Goal: Task Accomplishment & Management: Manage account settings

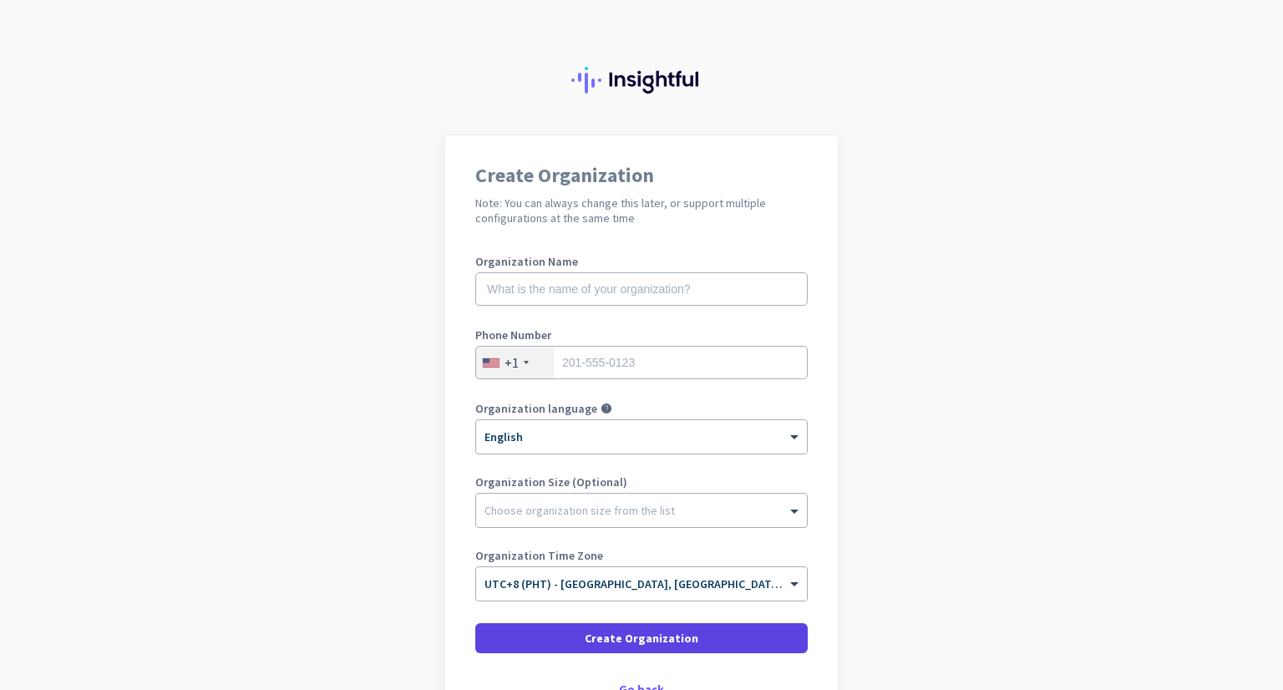
scroll to position [119, 0]
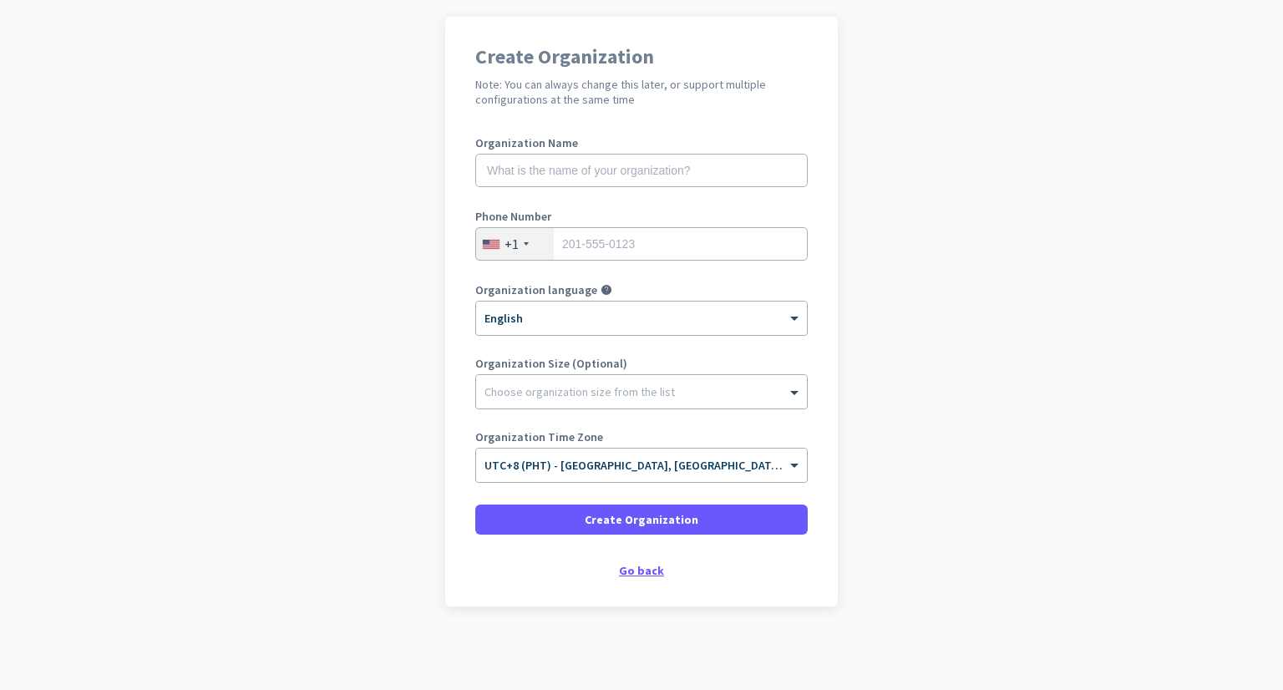
click at [655, 570] on div "Go back" at bounding box center [641, 571] width 332 height 12
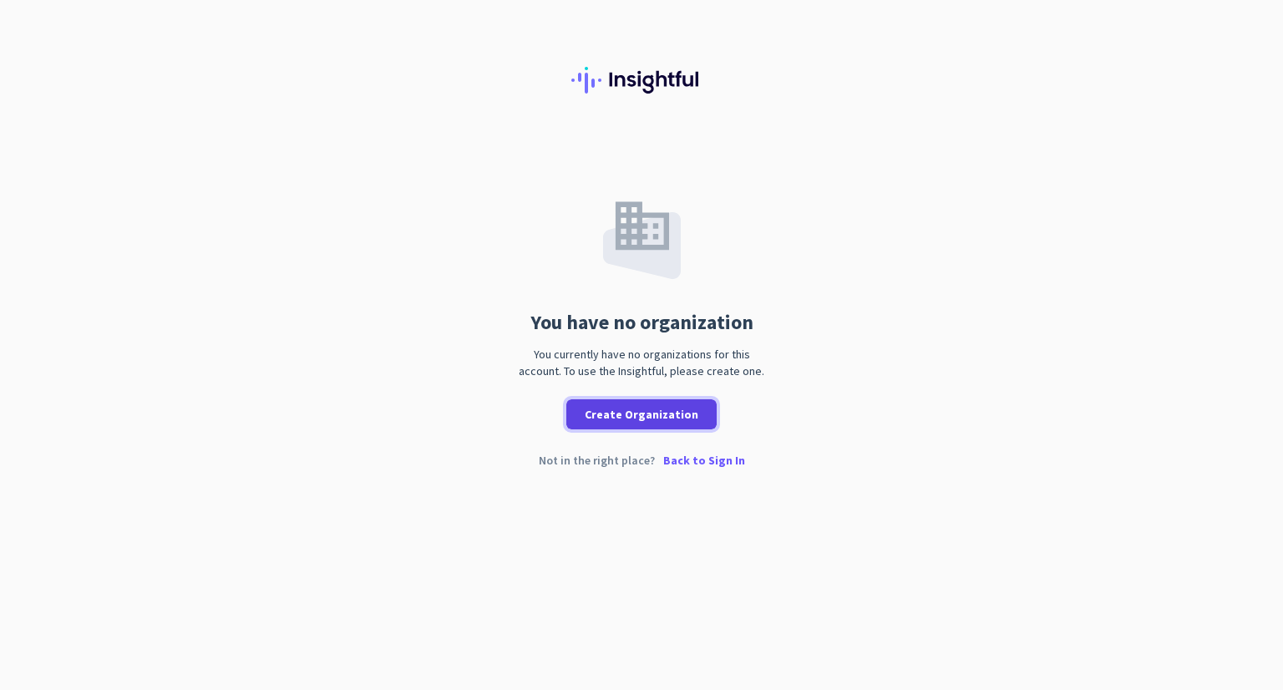
click at [608, 418] on span "Create Organization" at bounding box center [642, 414] width 114 height 17
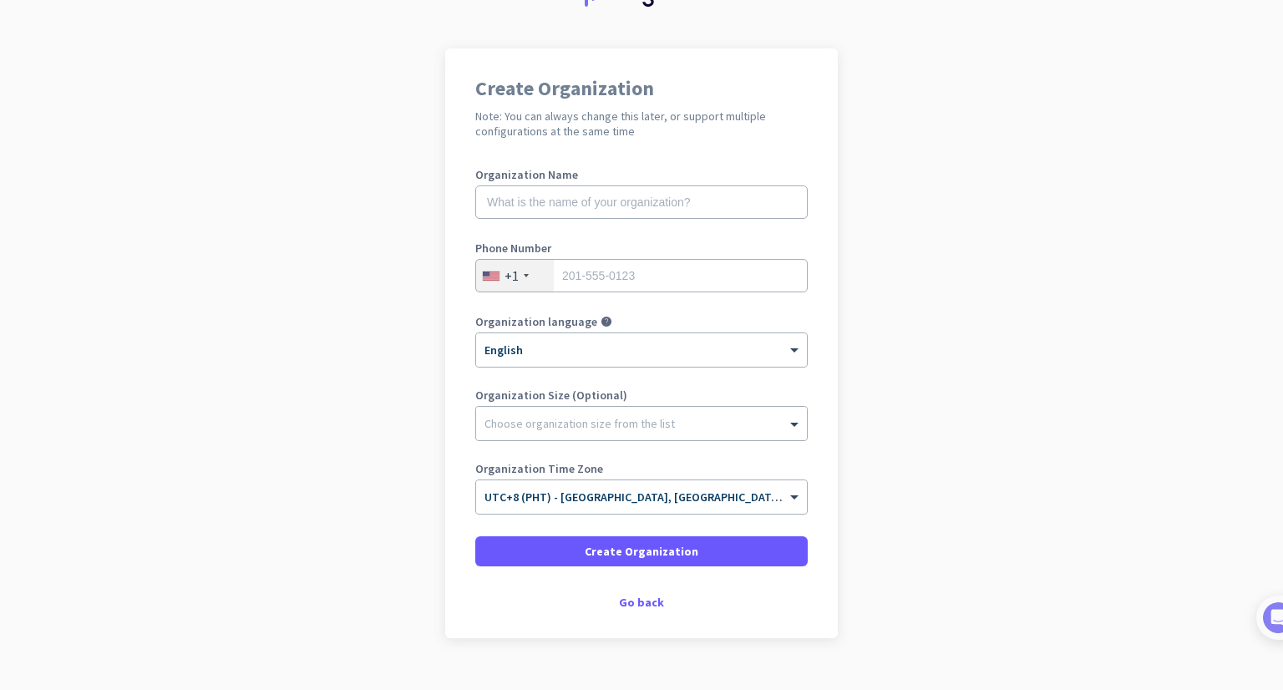
scroll to position [119, 0]
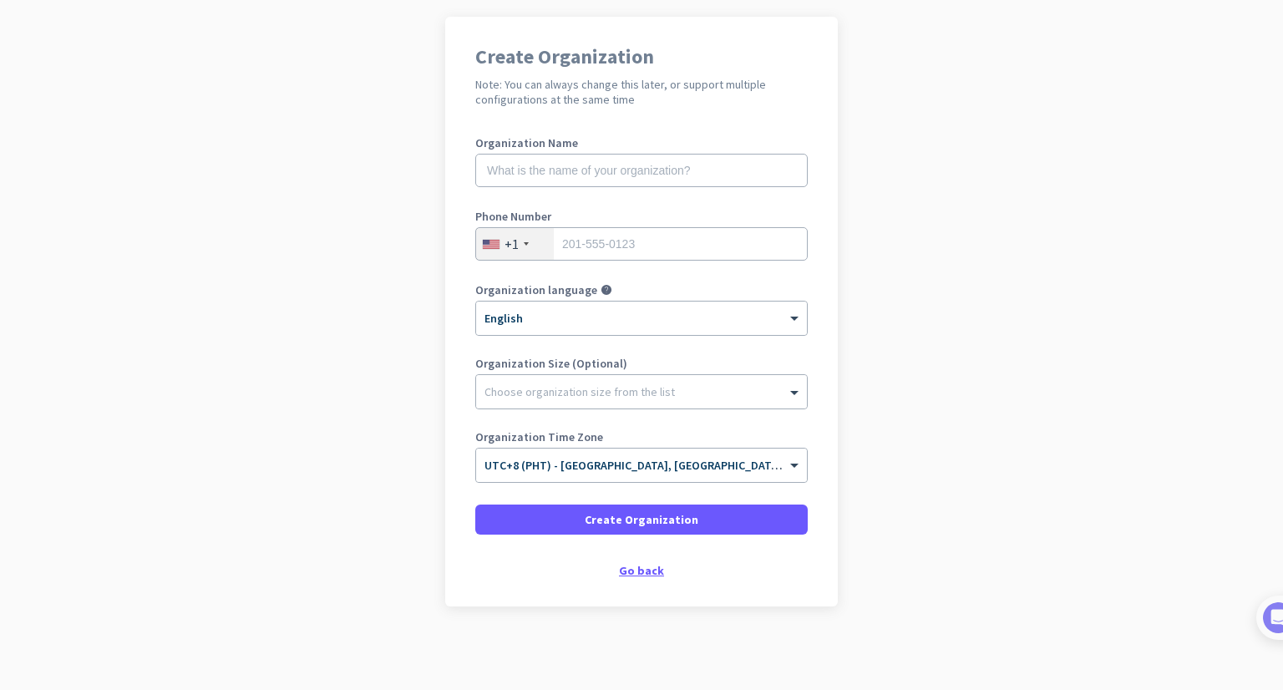
click at [649, 567] on div "Go back" at bounding box center [641, 571] width 332 height 12
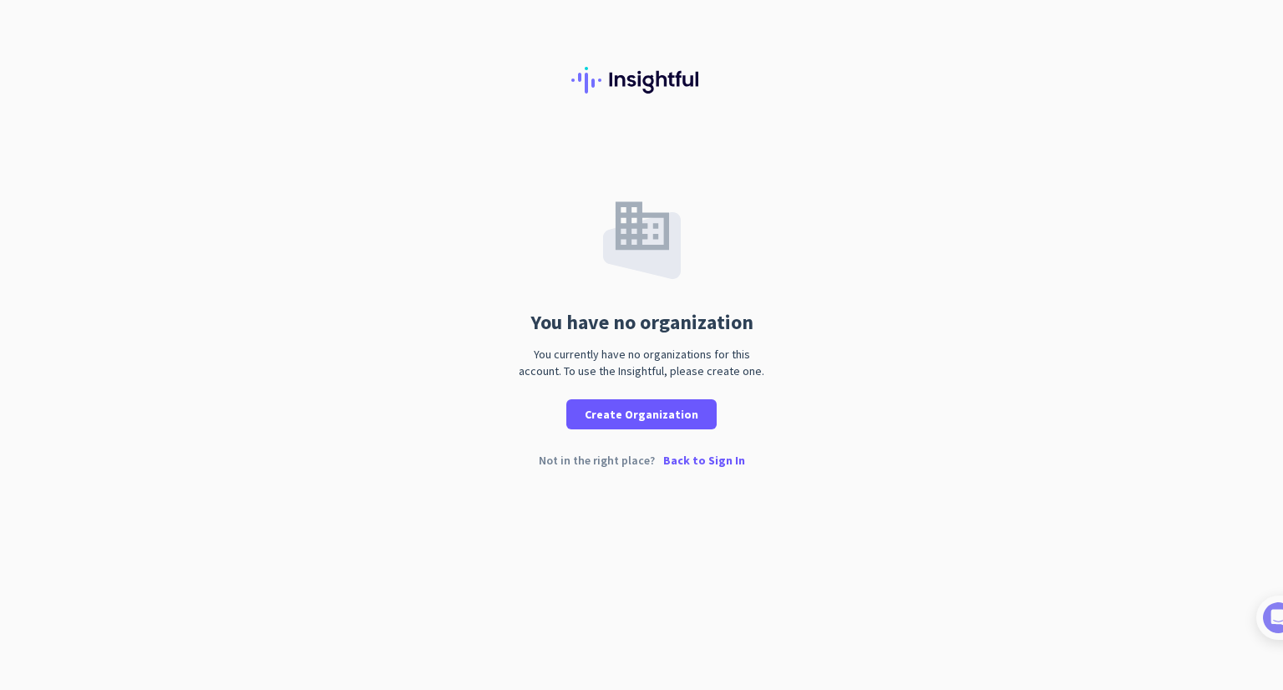
click at [710, 454] on p "Back to Sign In" at bounding box center [704, 460] width 82 height 12
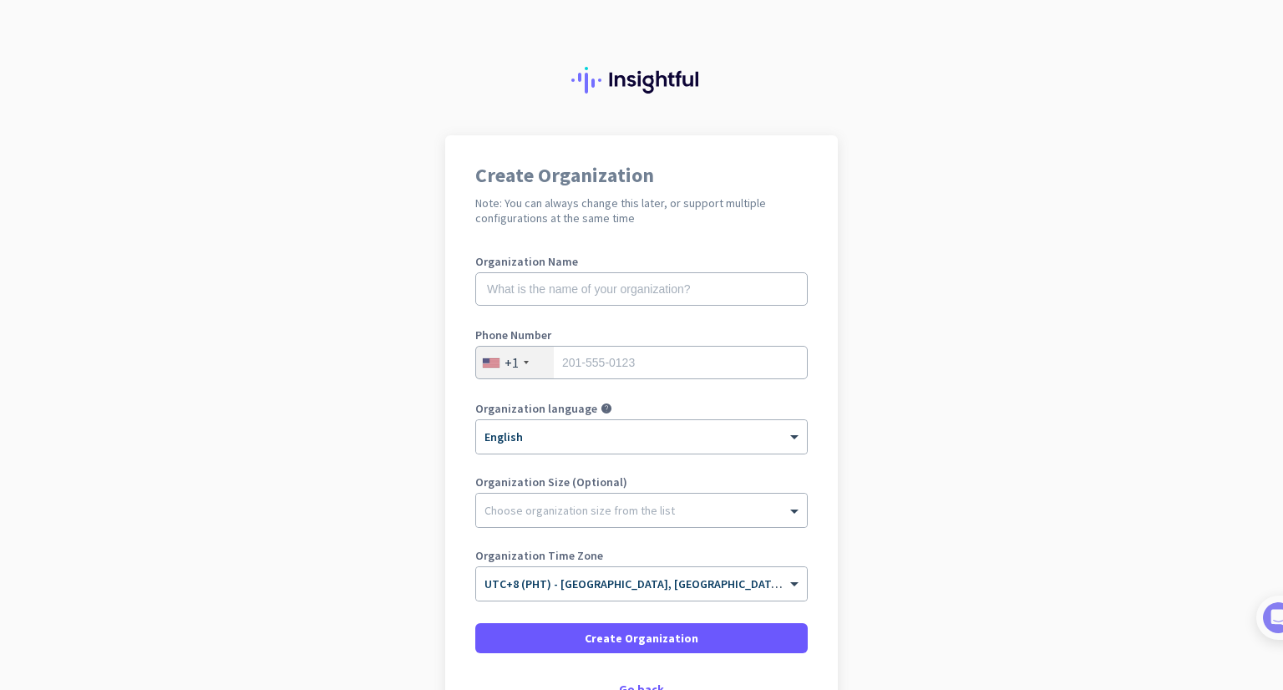
scroll to position [84, 0]
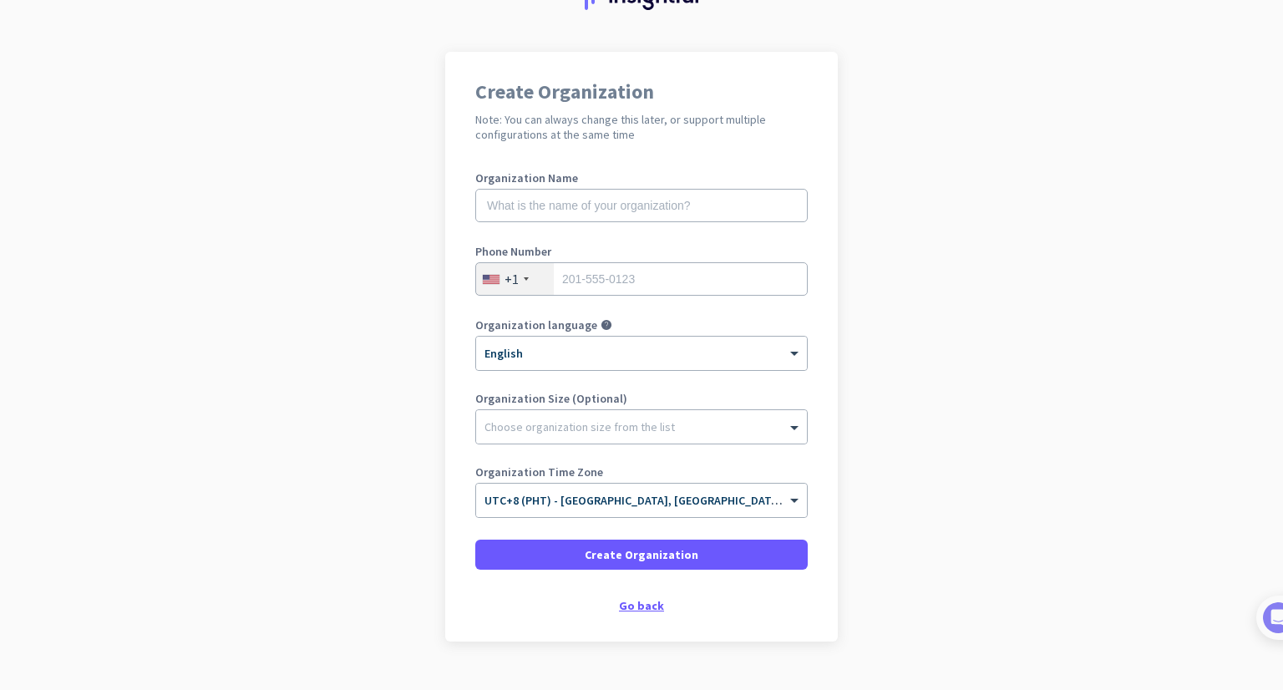
click at [625, 606] on div "Go back" at bounding box center [641, 606] width 332 height 12
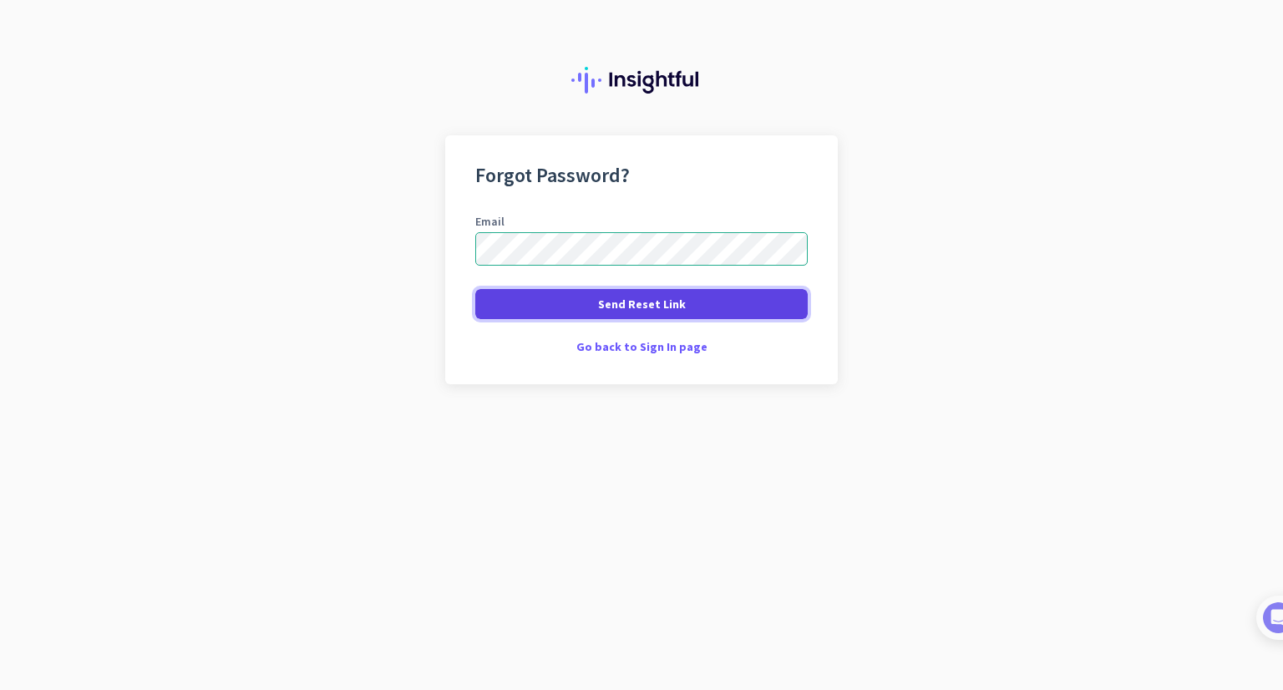
click at [645, 299] on span "Send Reset Link" at bounding box center [642, 304] width 88 height 17
